Goal: Transaction & Acquisition: Purchase product/service

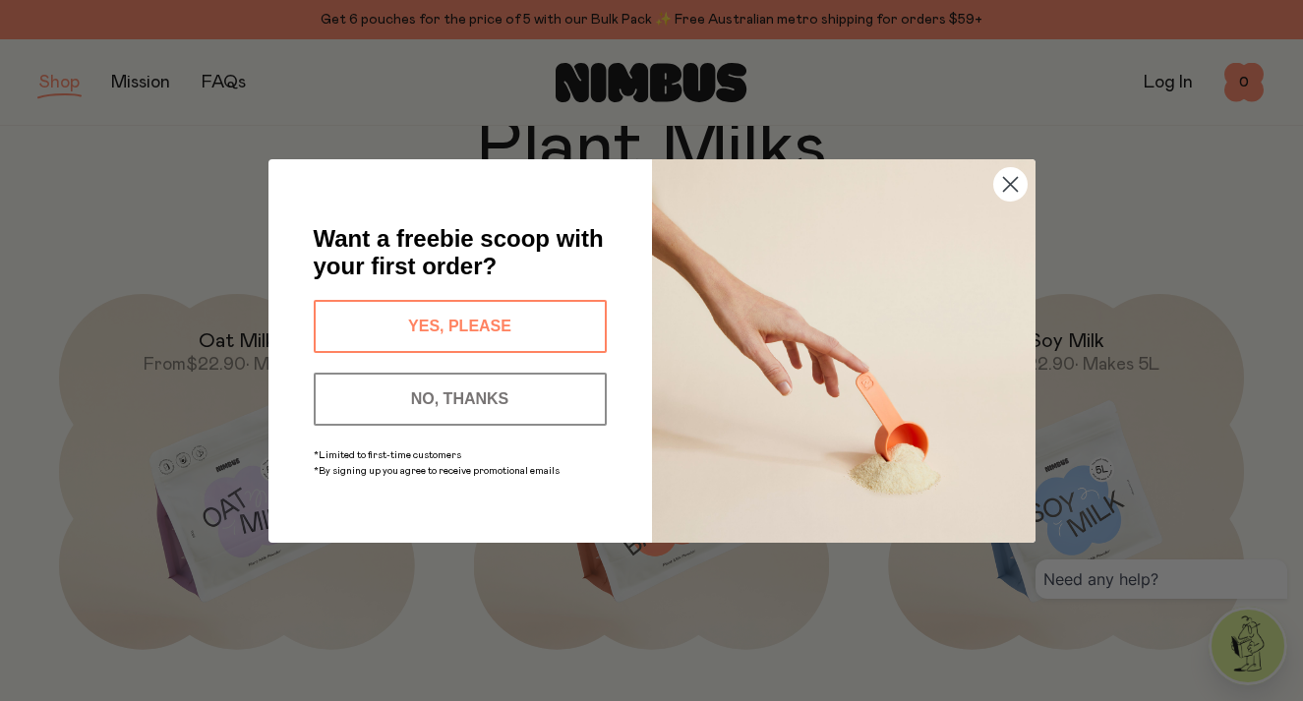
scroll to position [125, 0]
click at [1005, 200] on circle "Close dialog" at bounding box center [1009, 183] width 32 height 32
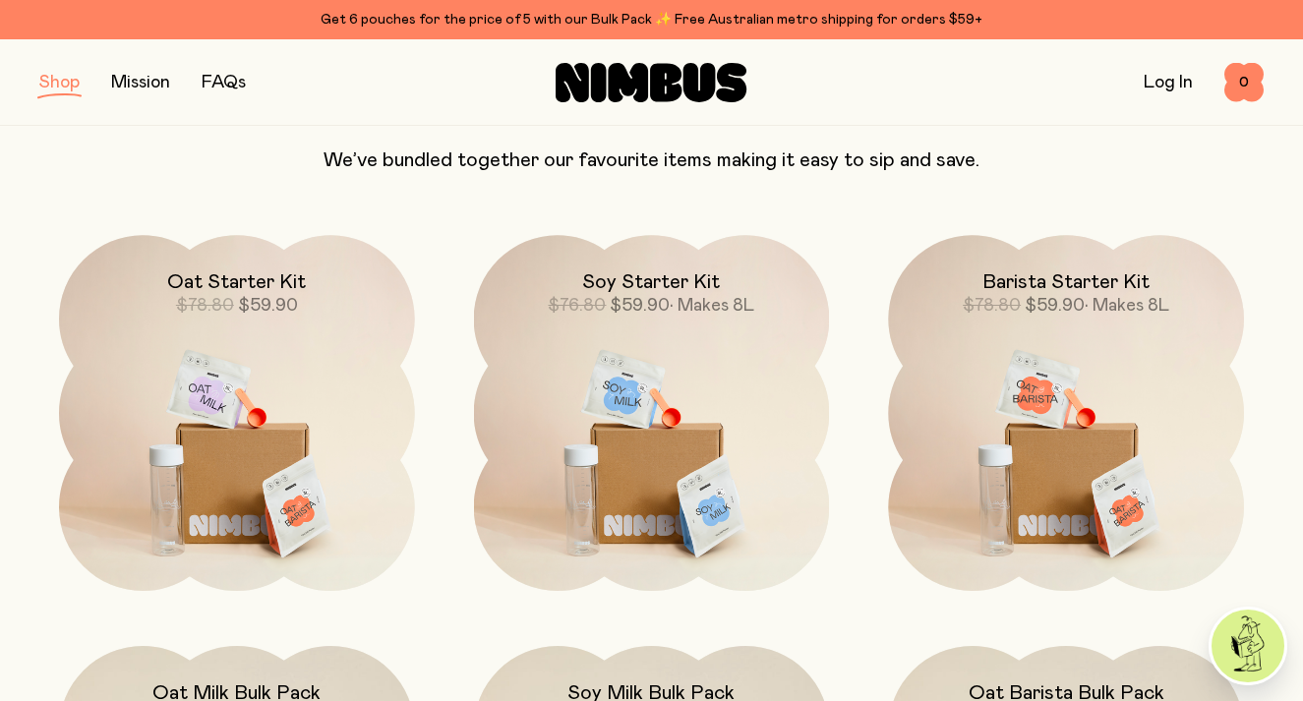
scroll to position [1238, 0]
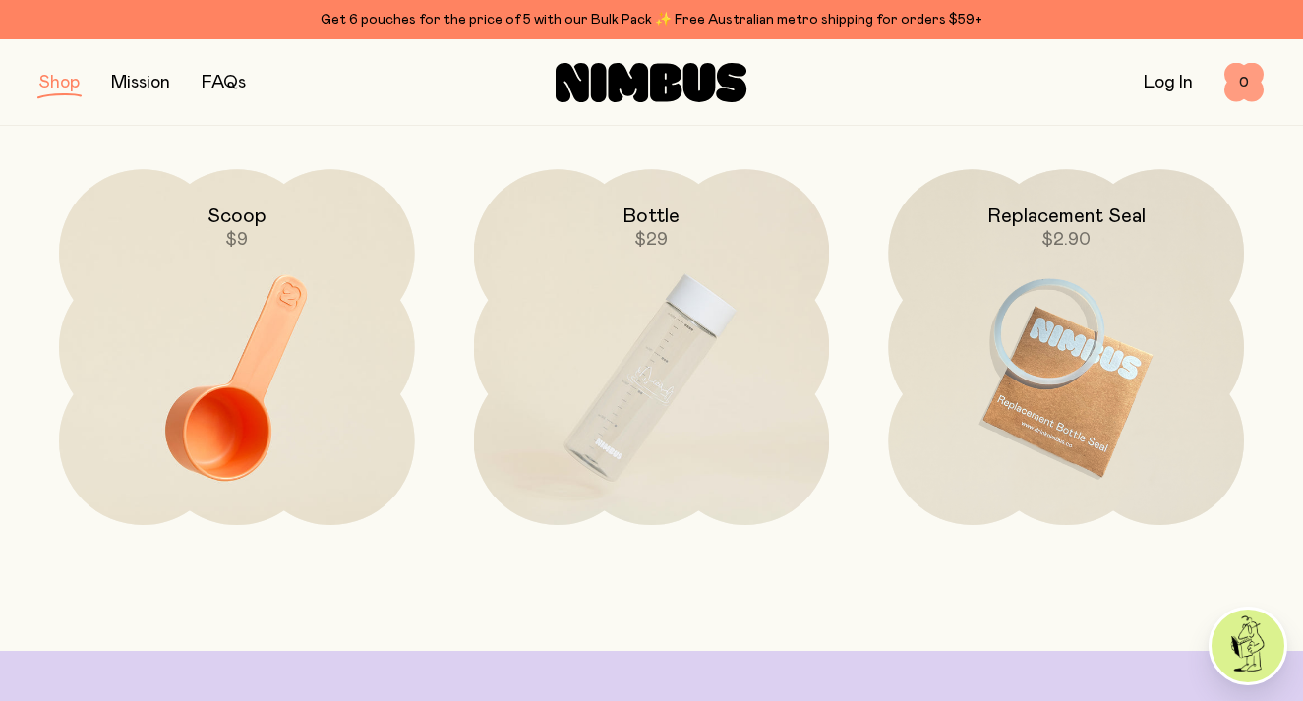
click at [1241, 81] on span "0" at bounding box center [1244, 82] width 39 height 39
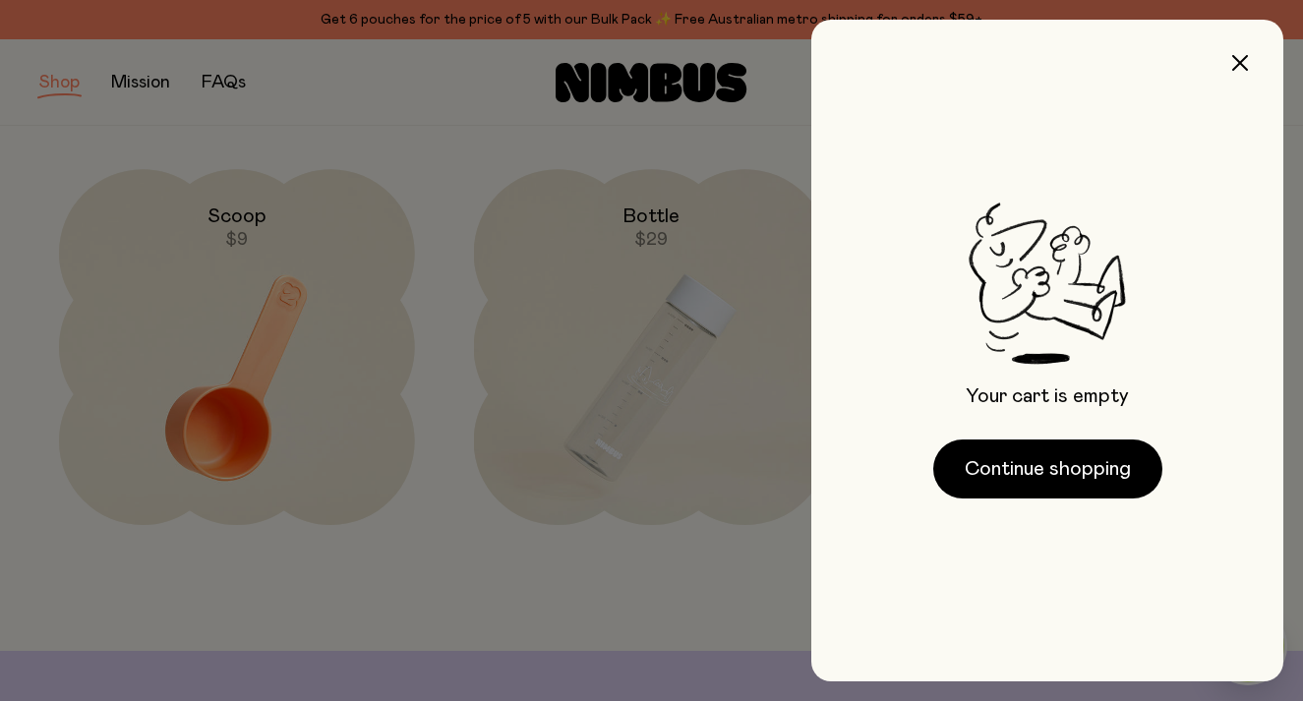
click at [687, 606] on div at bounding box center [651, 350] width 1303 height 701
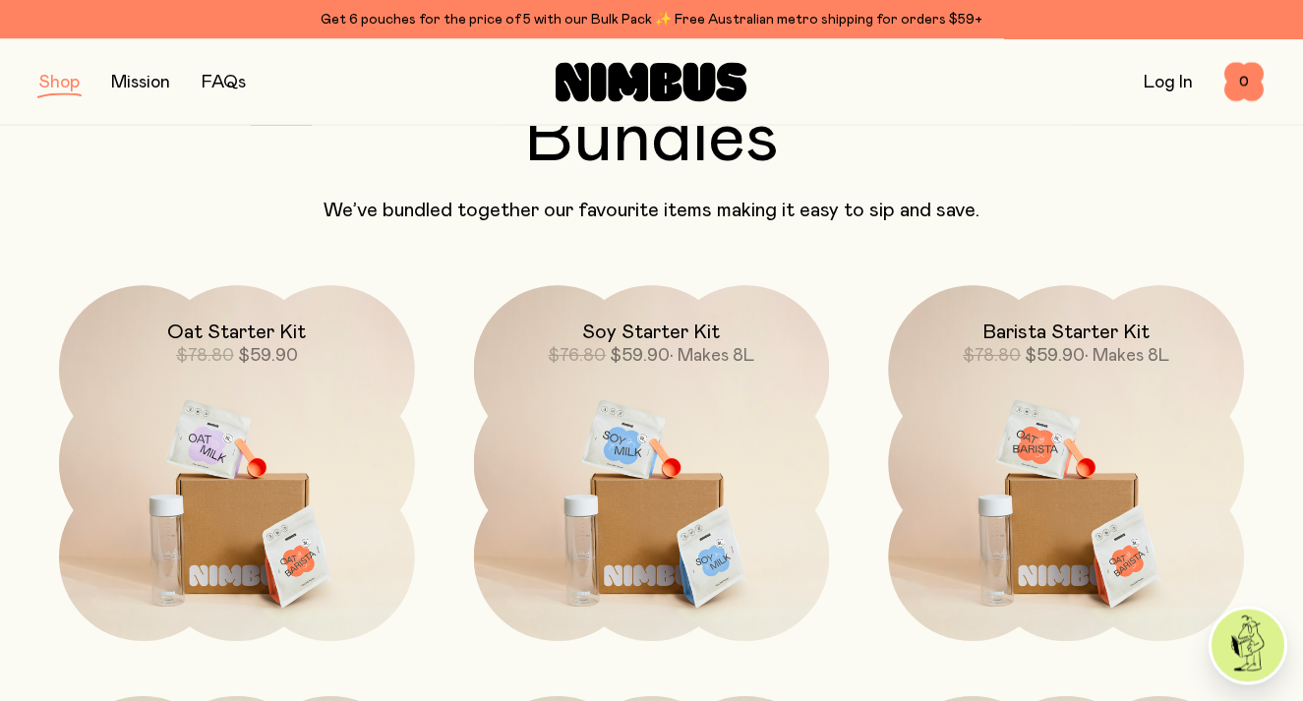
scroll to position [1167, 0]
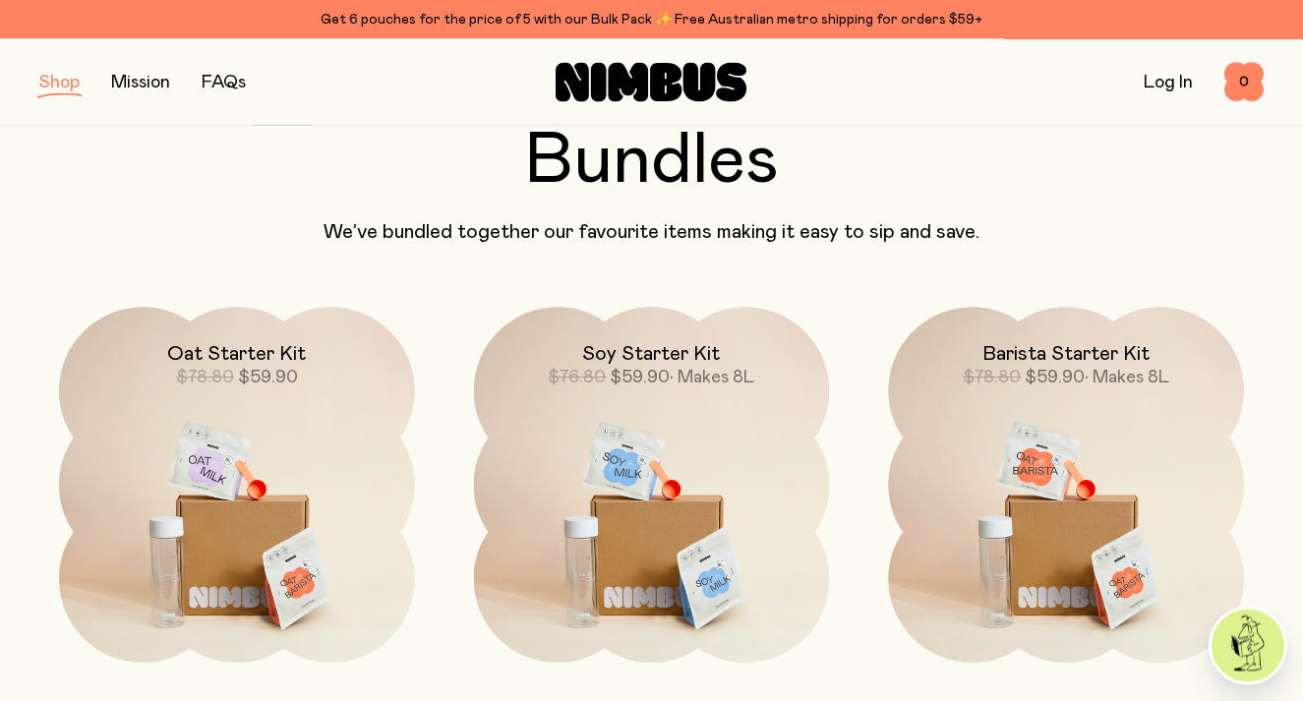
click at [700, 502] on img at bounding box center [652, 517] width 356 height 418
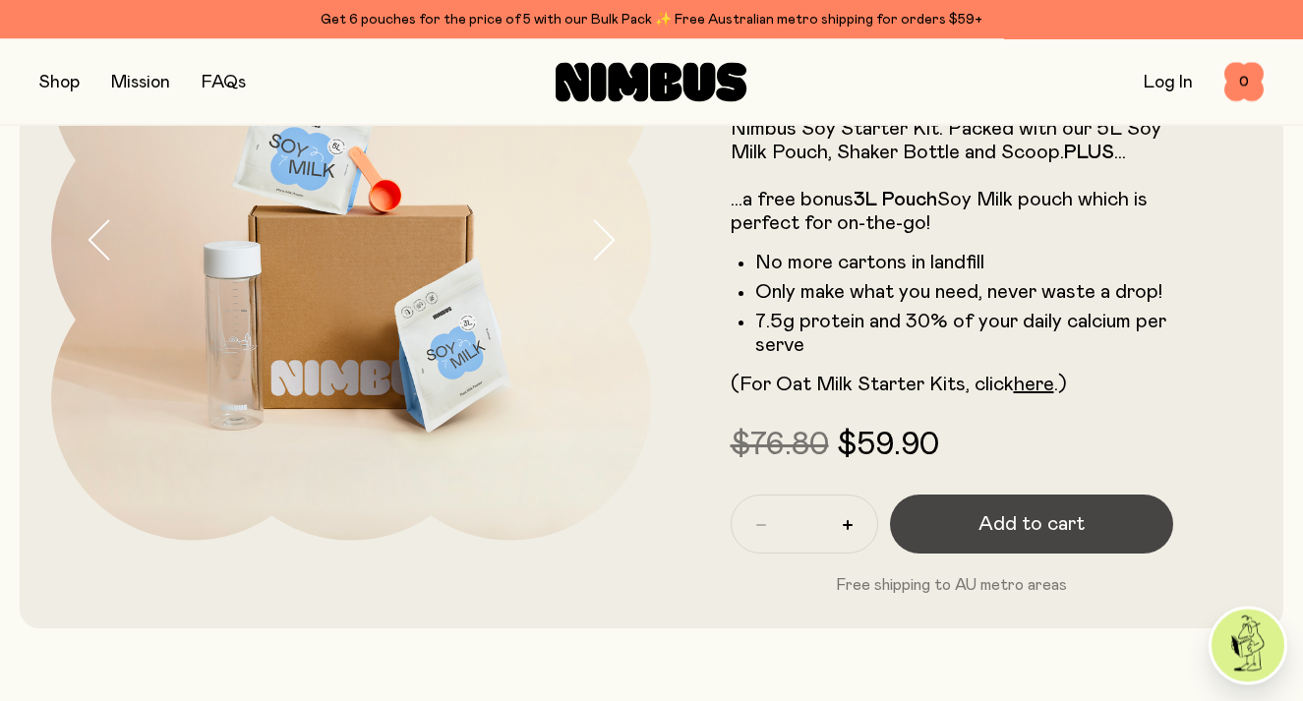
click at [993, 524] on span "Add to cart" at bounding box center [1032, 525] width 106 height 28
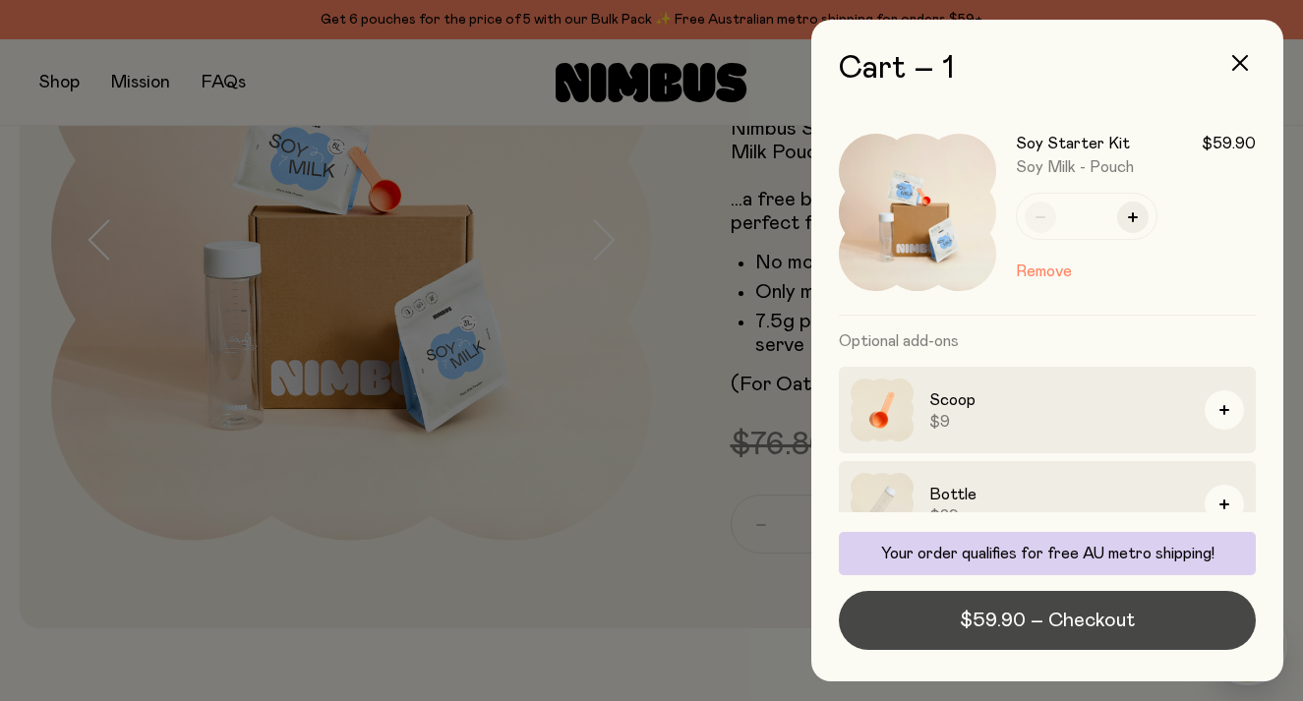
click at [1091, 634] on span "$59.90 – Checkout" at bounding box center [1047, 621] width 175 height 28
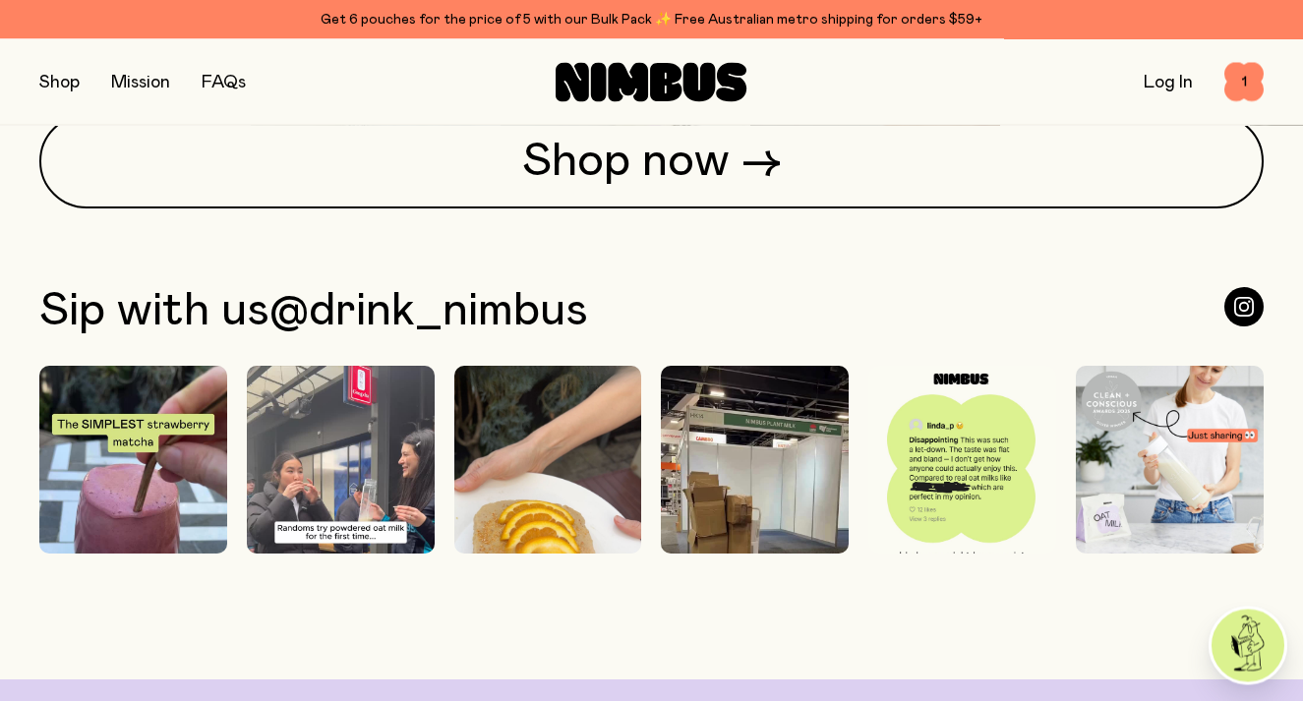
scroll to position [4637, 0]
click at [1002, 465] on img at bounding box center [963, 483] width 188 height 235
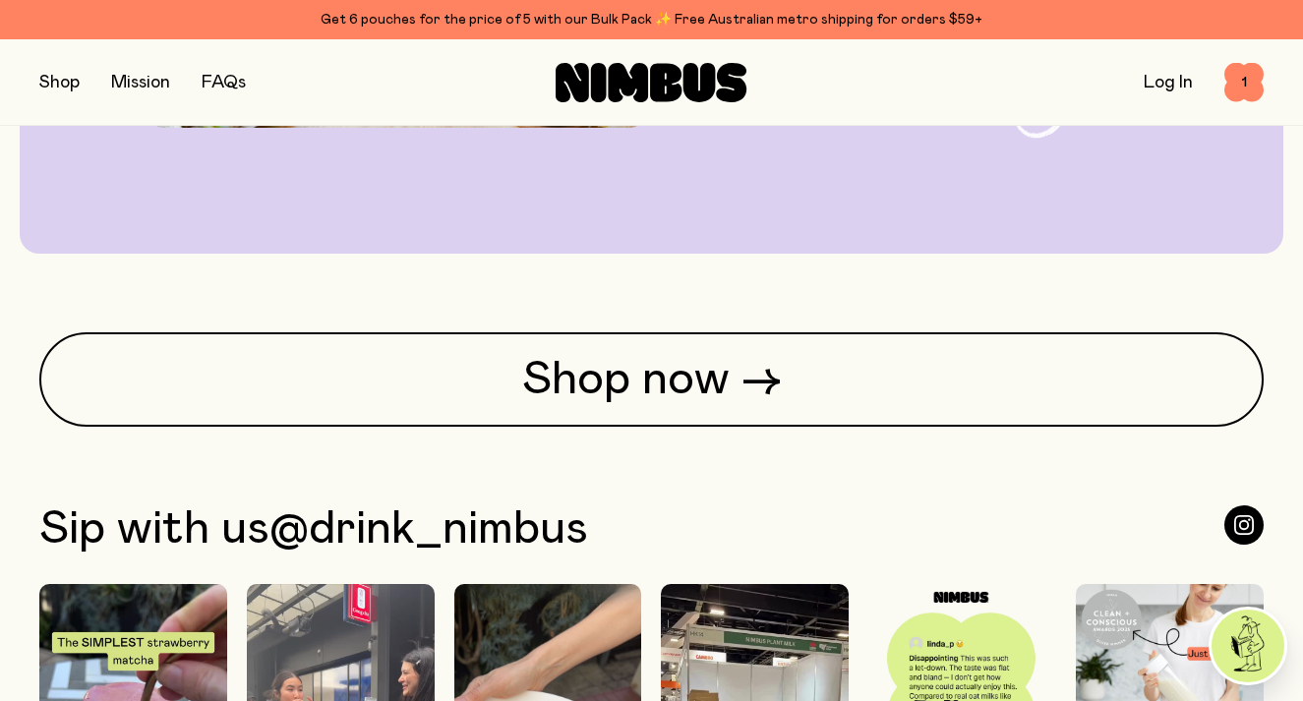
scroll to position [4417, 0]
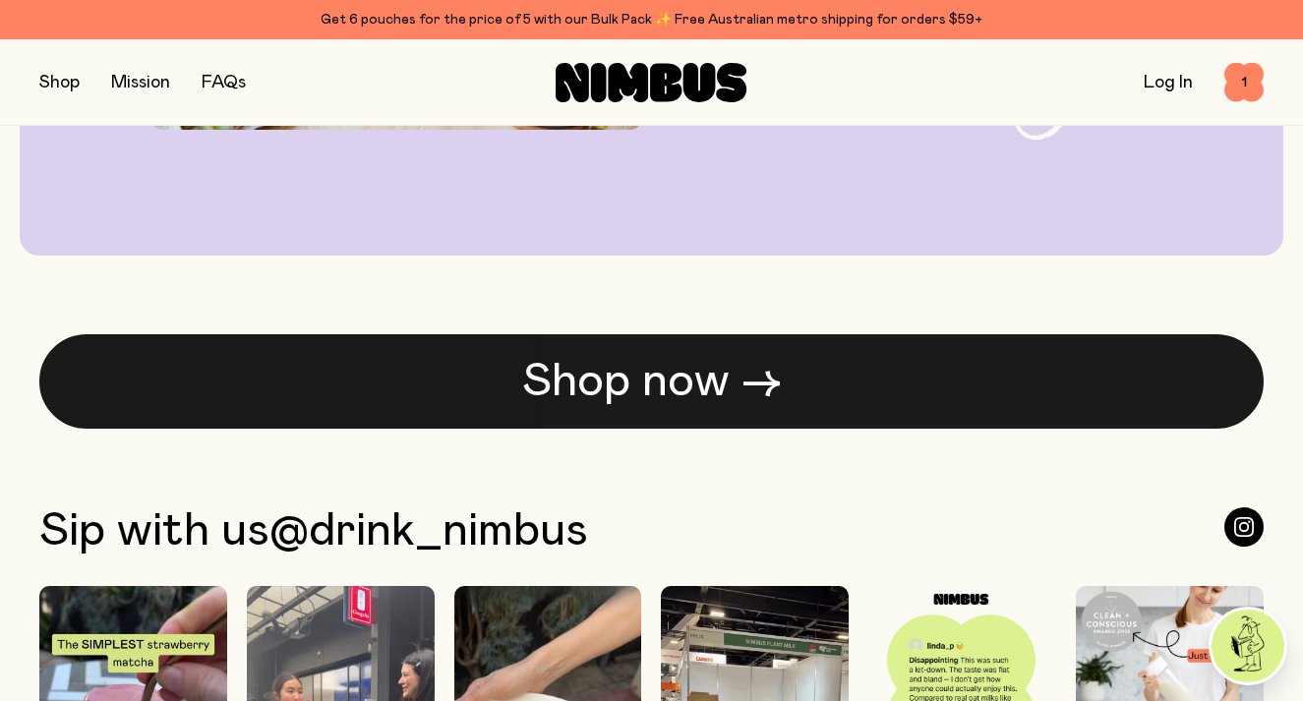
click at [1111, 425] on link "Shop now →" at bounding box center [651, 381] width 1225 height 94
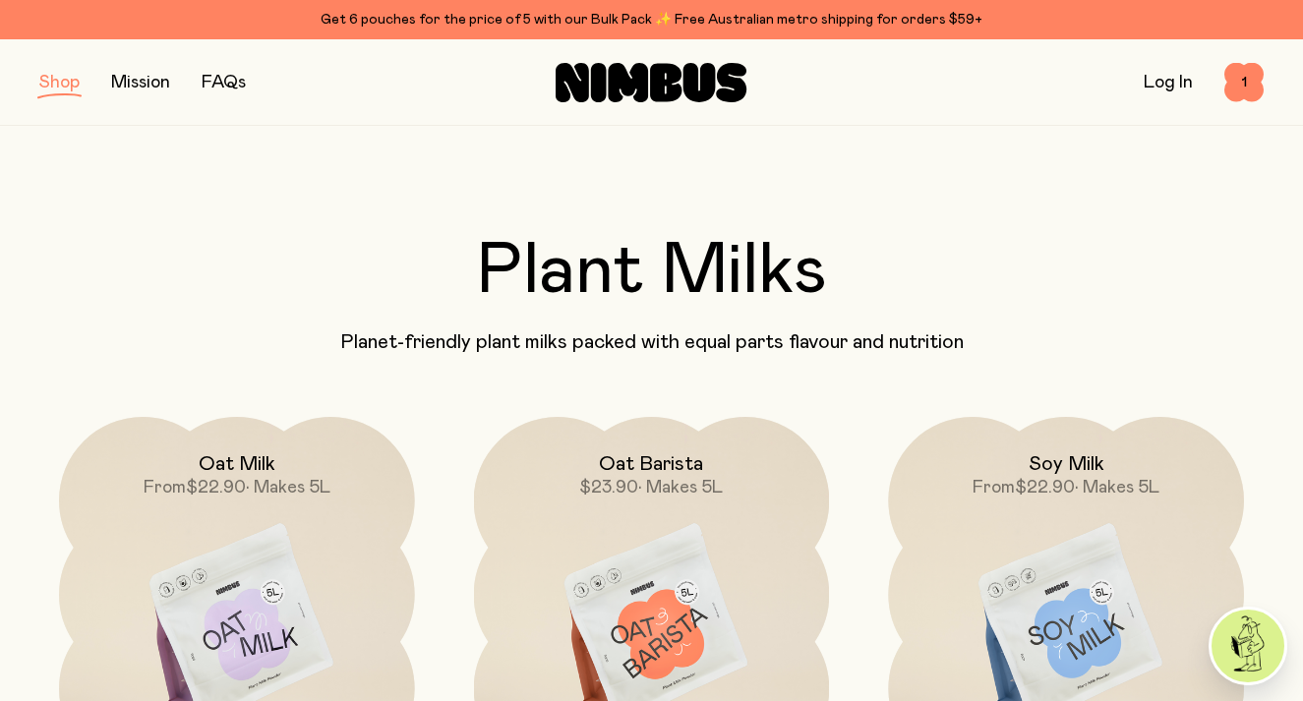
click at [1055, 527] on img at bounding box center [1066, 626] width 356 height 418
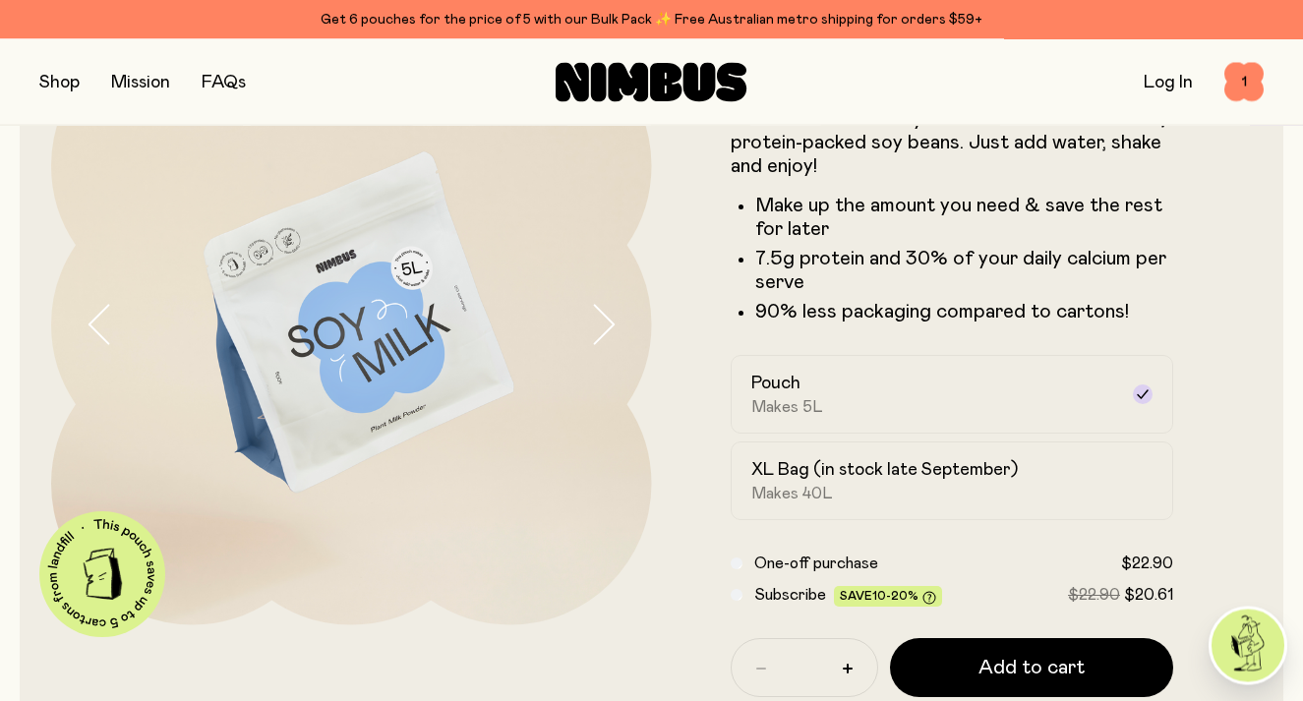
scroll to position [156, 0]
click at [1116, 470] on div "XL Bag (in stock late September) Makes 40L" at bounding box center [934, 480] width 367 height 45
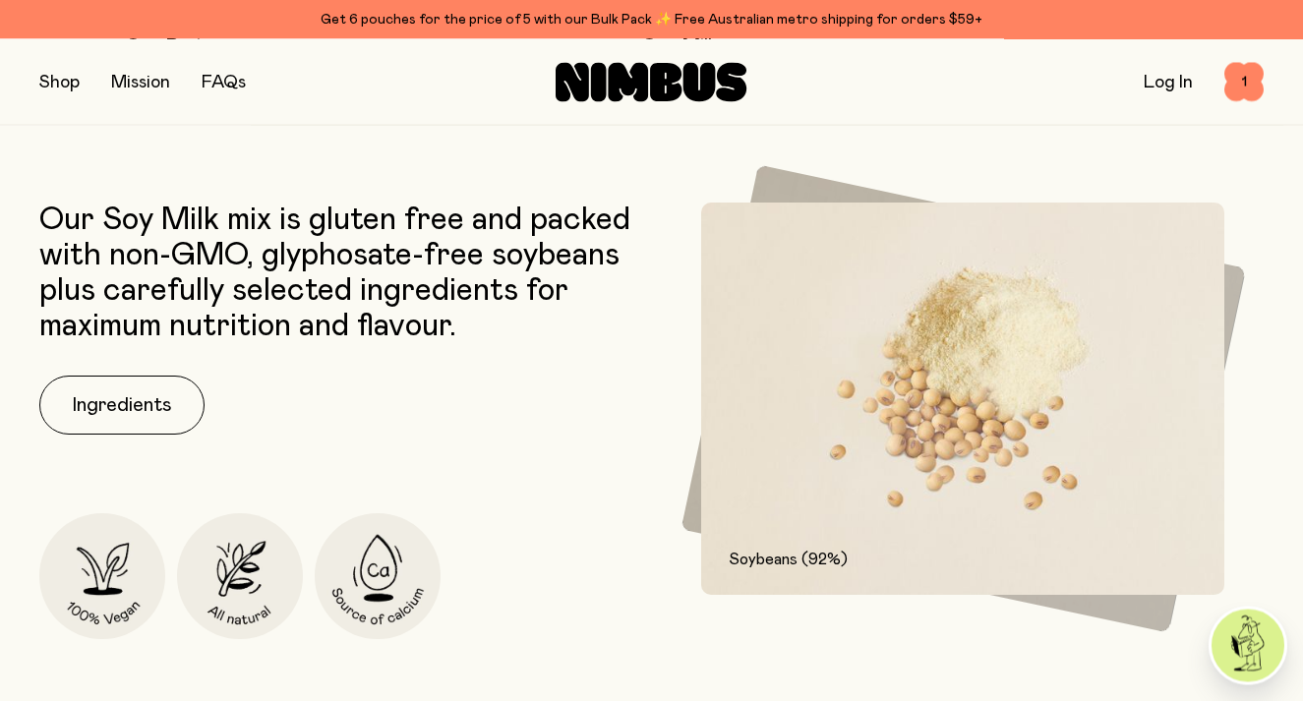
scroll to position [0, 0]
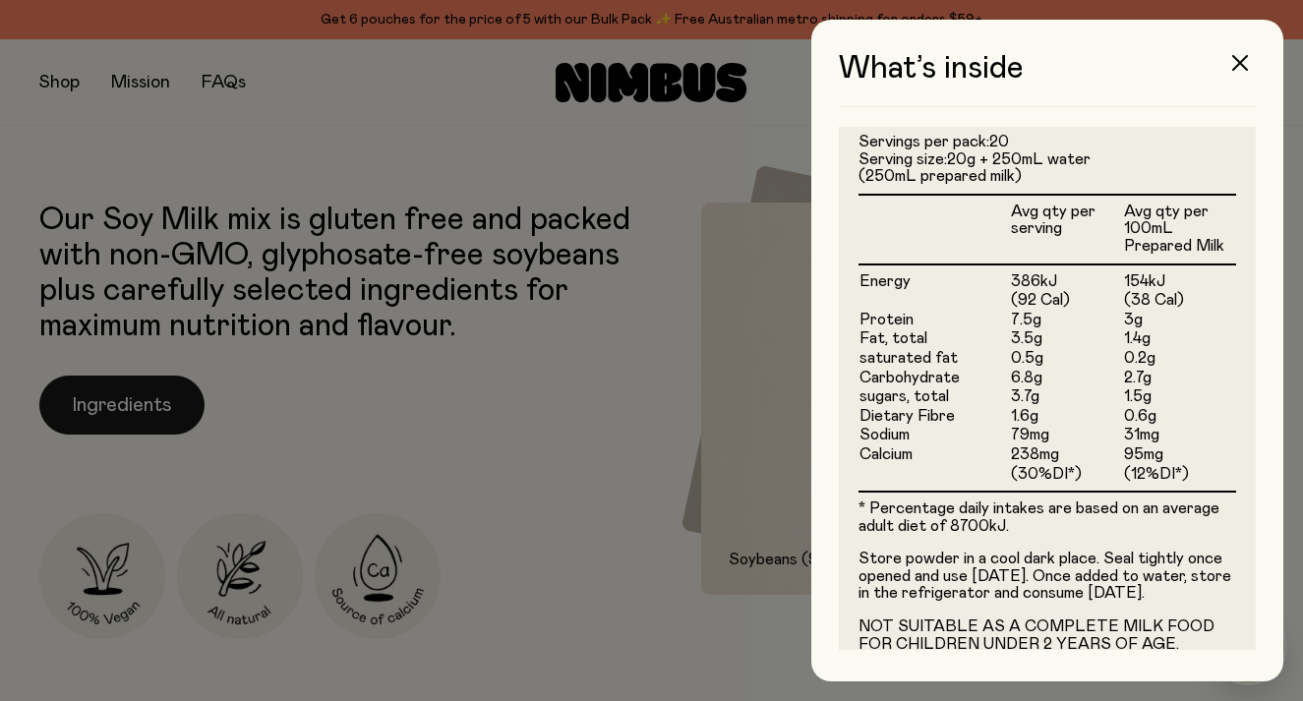
scroll to position [522, 0]
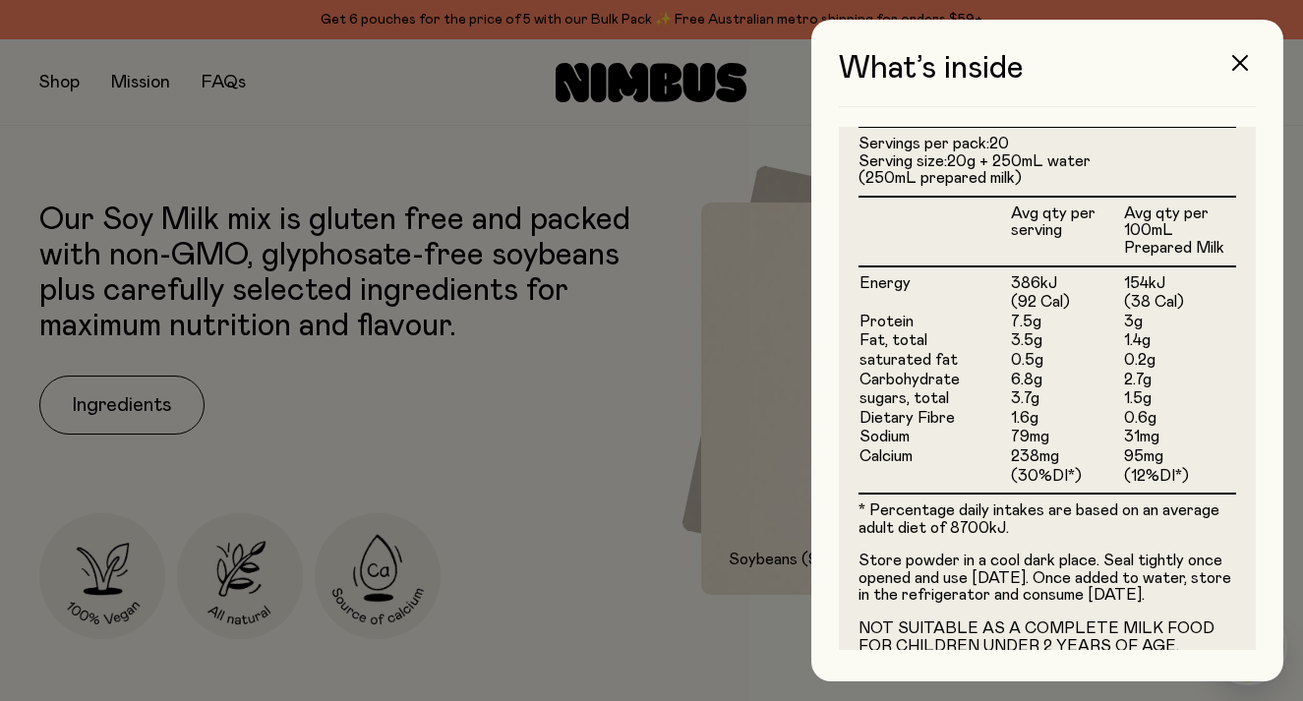
click at [548, 564] on div at bounding box center [651, 350] width 1303 height 701
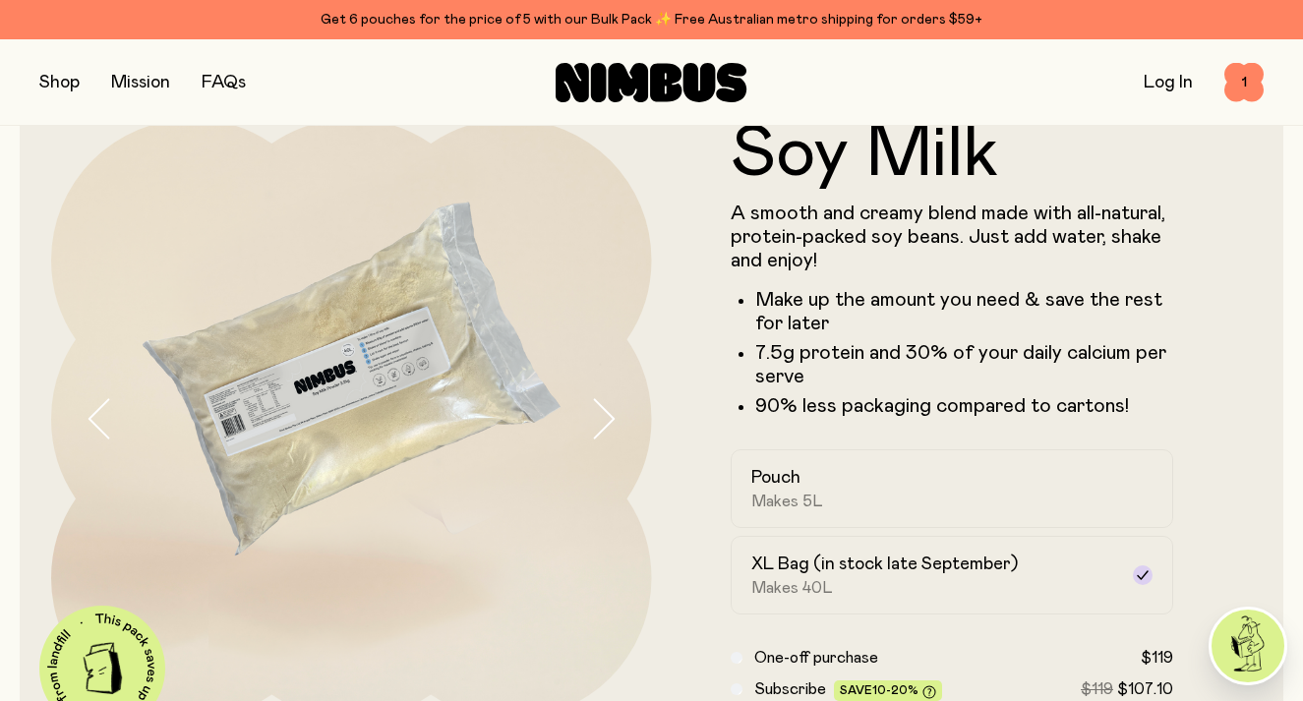
scroll to position [89, 0]
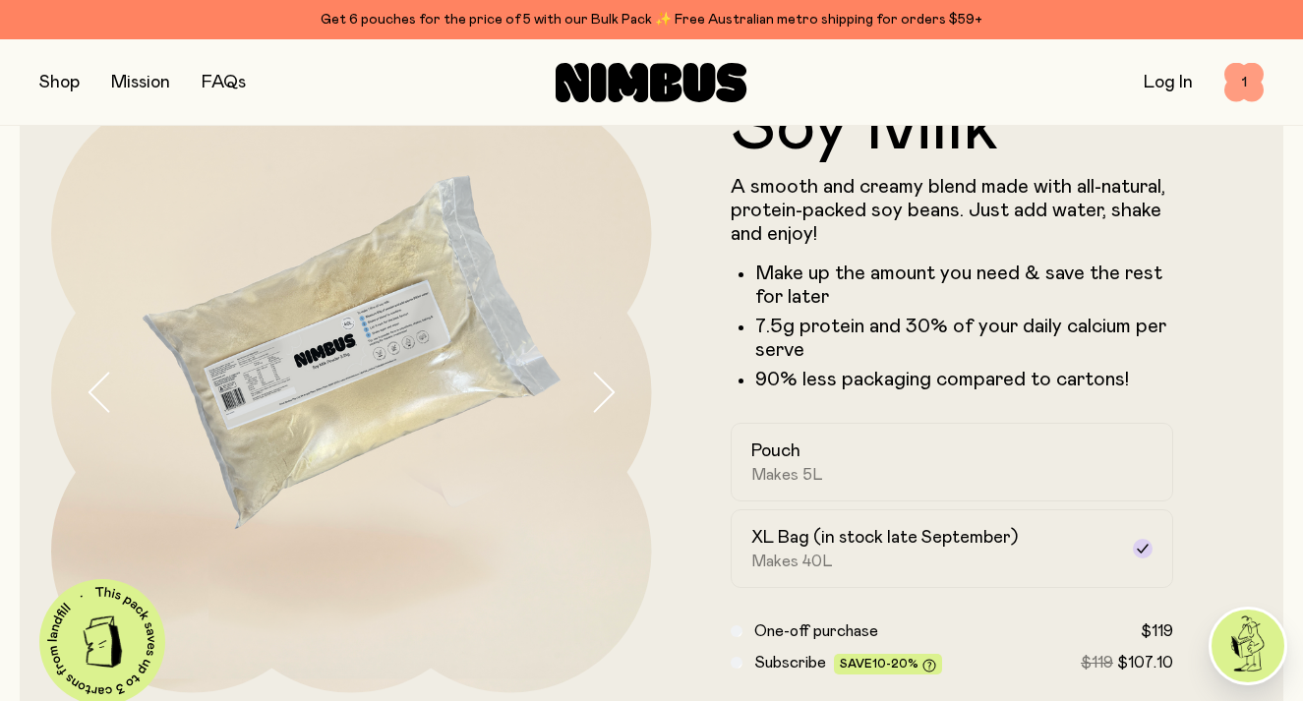
click at [1235, 93] on span "1" at bounding box center [1244, 82] width 39 height 39
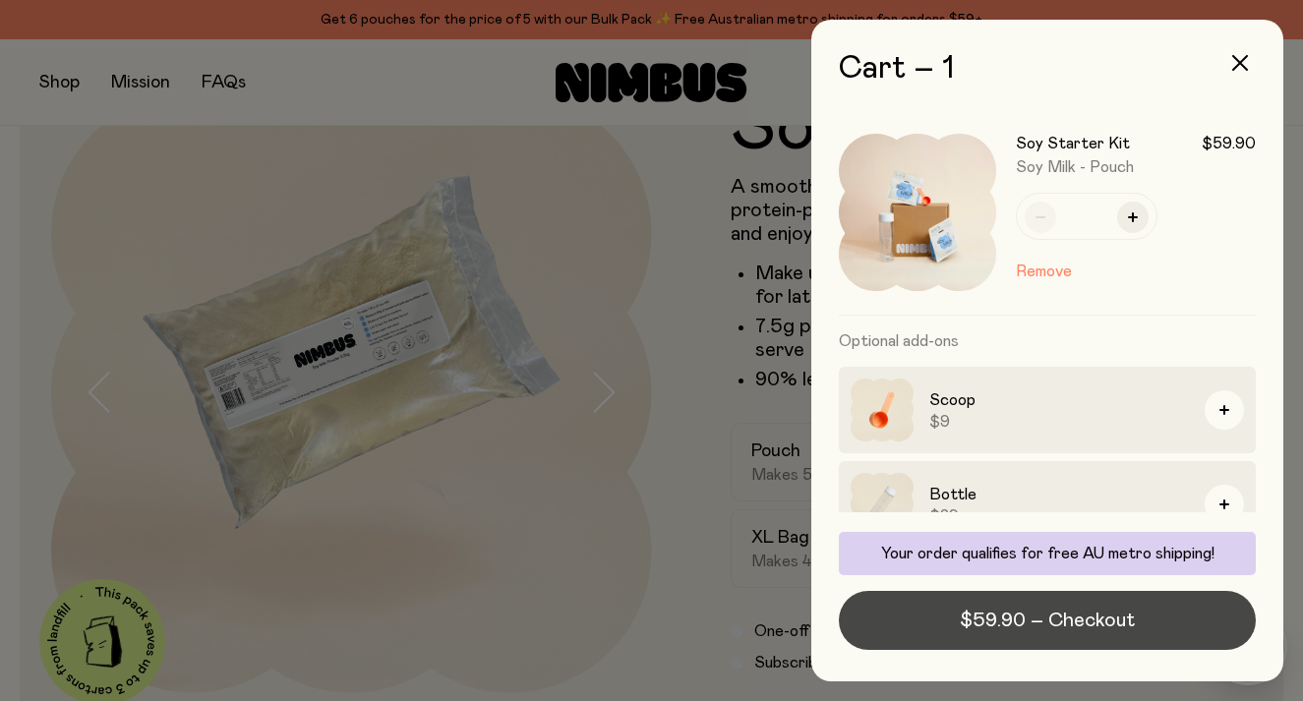
click at [1104, 634] on span "$59.90 – Checkout" at bounding box center [1047, 621] width 175 height 28
